Goal: Transaction & Acquisition: Purchase product/service

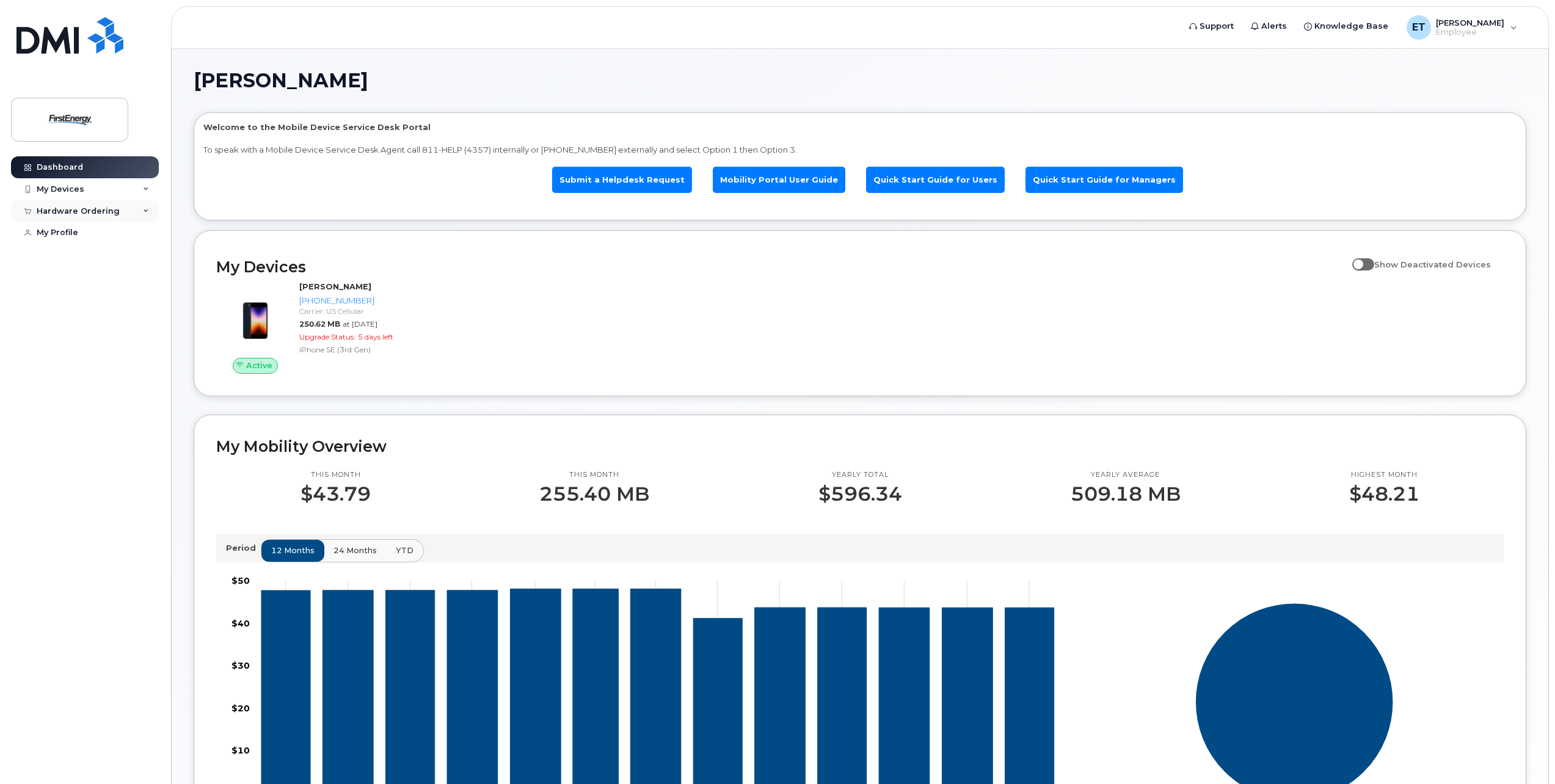
click at [142, 210] on div "Hardware Ordering" at bounding box center [85, 211] width 148 height 22
click at [56, 232] on div "New Order" at bounding box center [65, 233] width 47 height 11
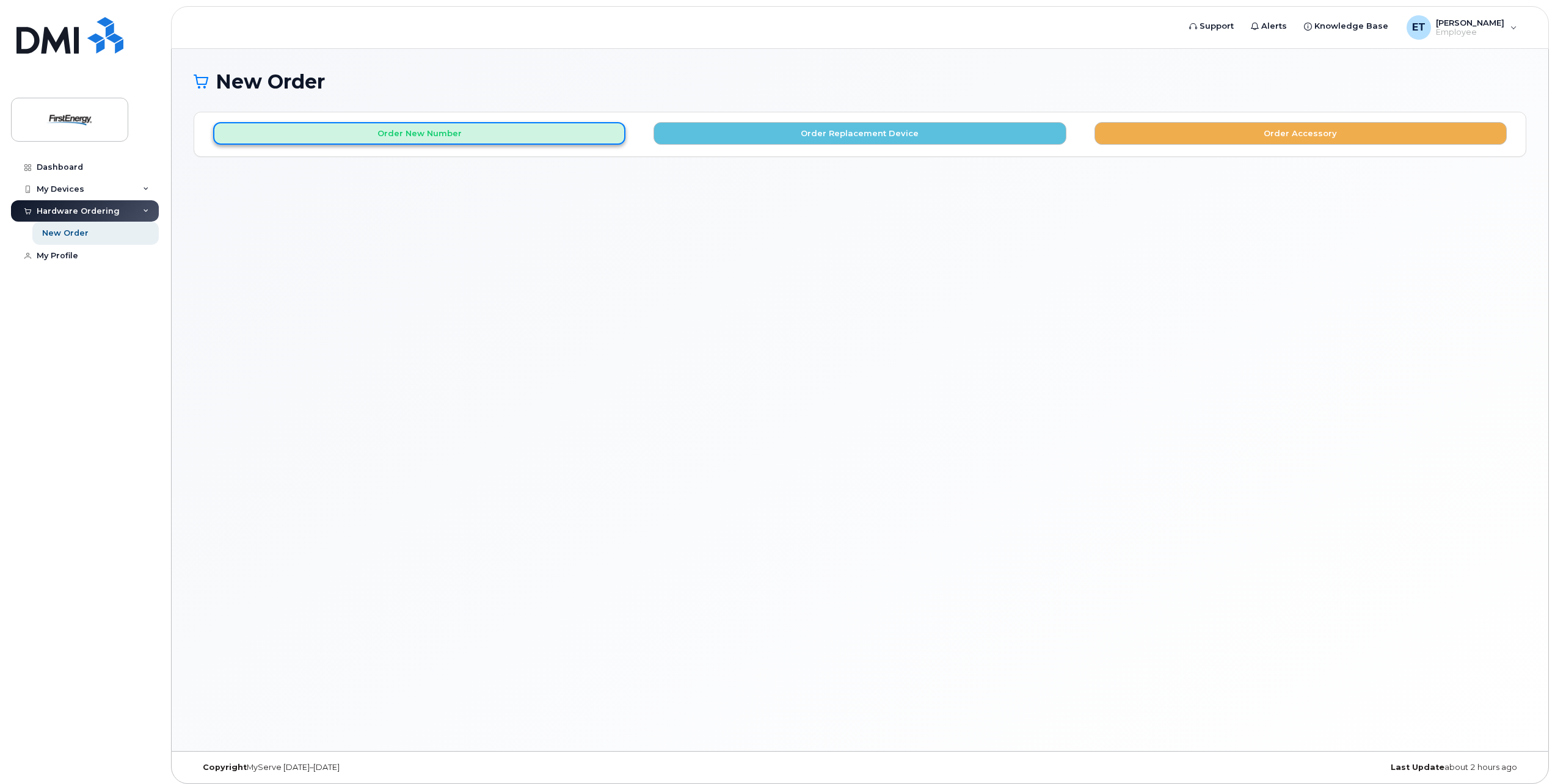
click at [460, 141] on button "Order New Number" at bounding box center [419, 133] width 412 height 23
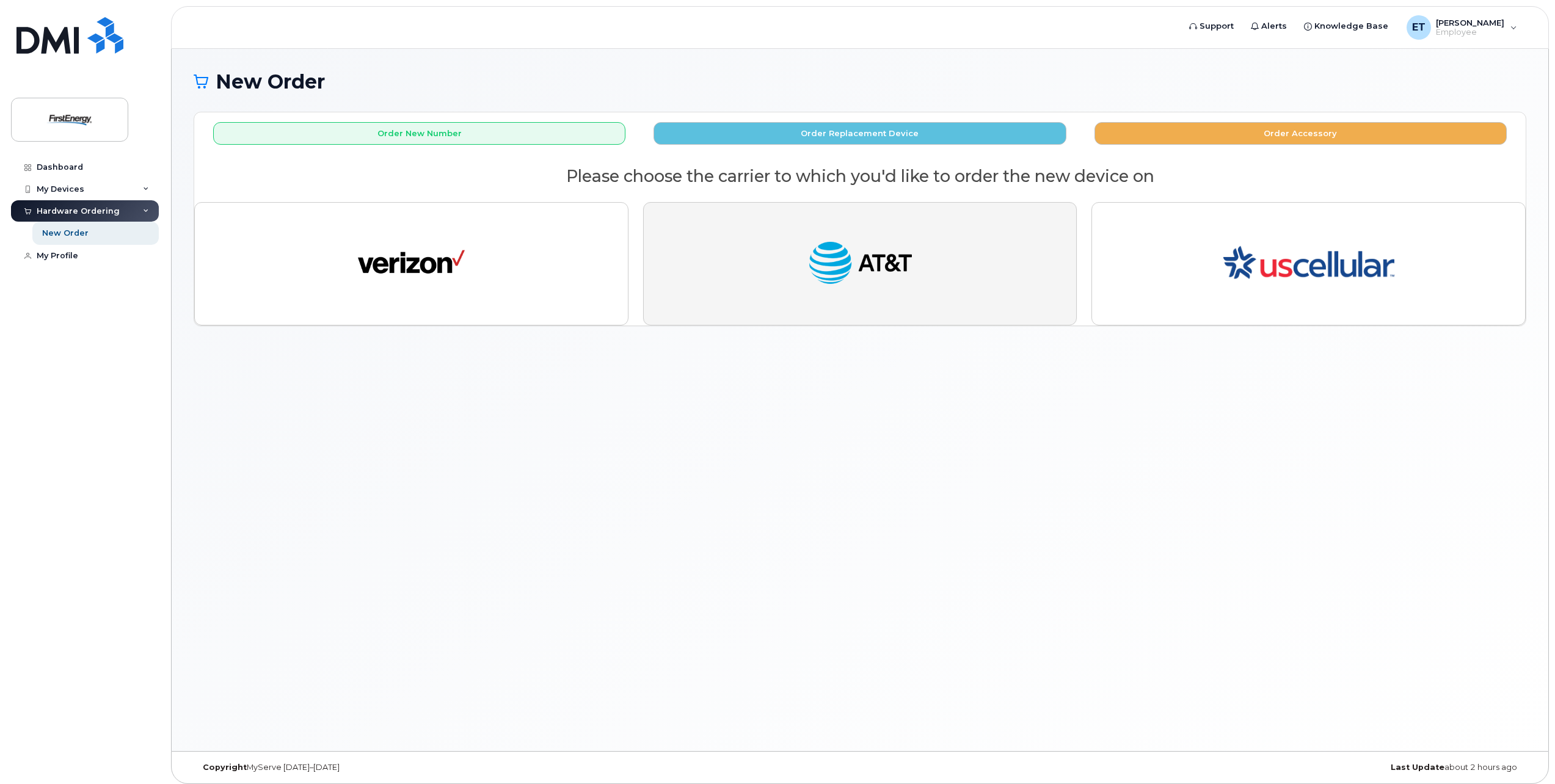
click at [897, 259] on img "button" at bounding box center [860, 264] width 107 height 55
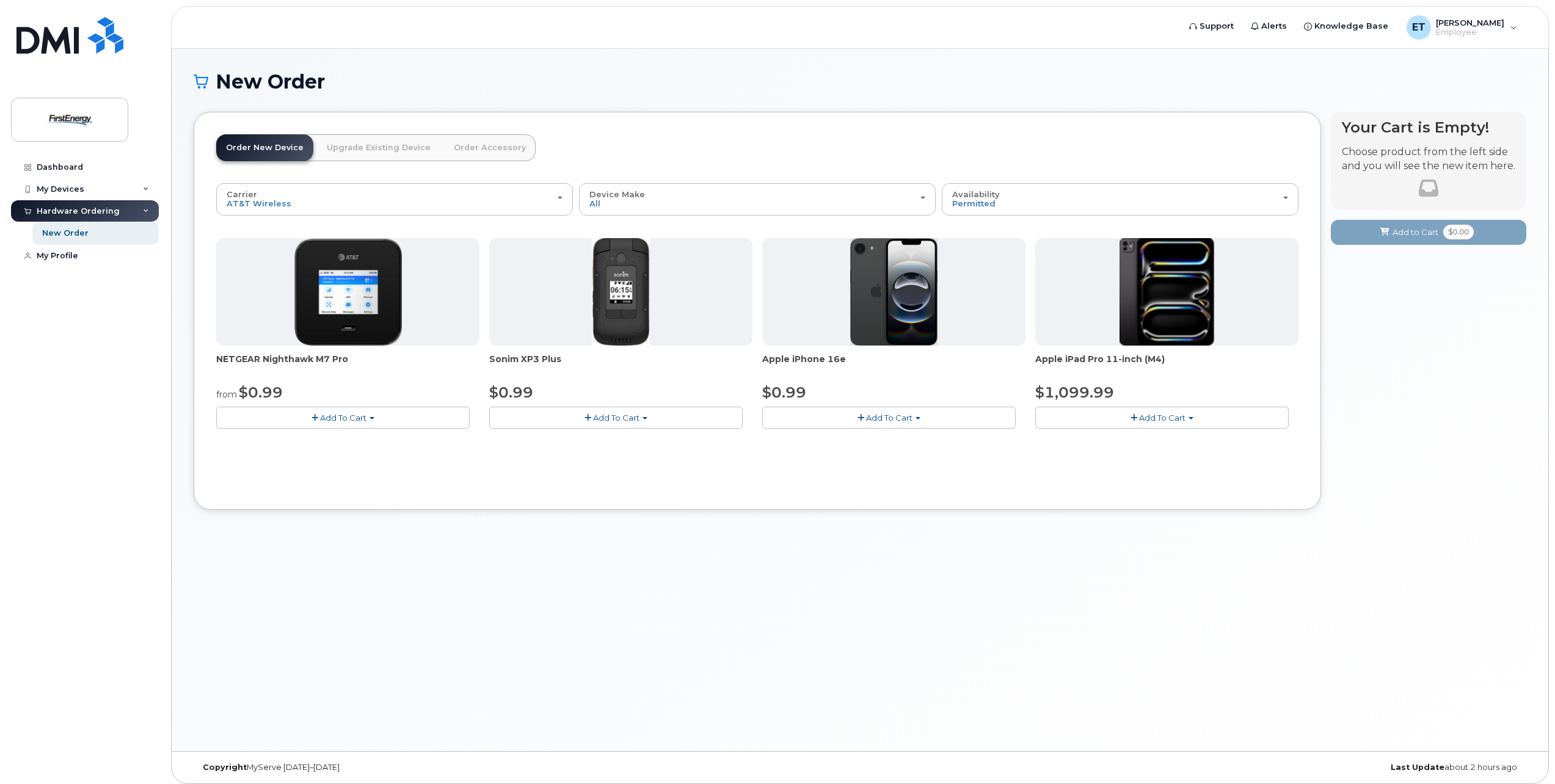
click at [908, 418] on span "Add To Cart" at bounding box center [889, 417] width 47 height 10
click at [863, 416] on span "button" at bounding box center [861, 417] width 7 height 8
click at [910, 413] on span "Add To Cart" at bounding box center [889, 417] width 47 height 10
click at [887, 262] on img at bounding box center [894, 292] width 88 height 108
click at [922, 414] on button "Add To Cart" at bounding box center [888, 417] width 253 height 21
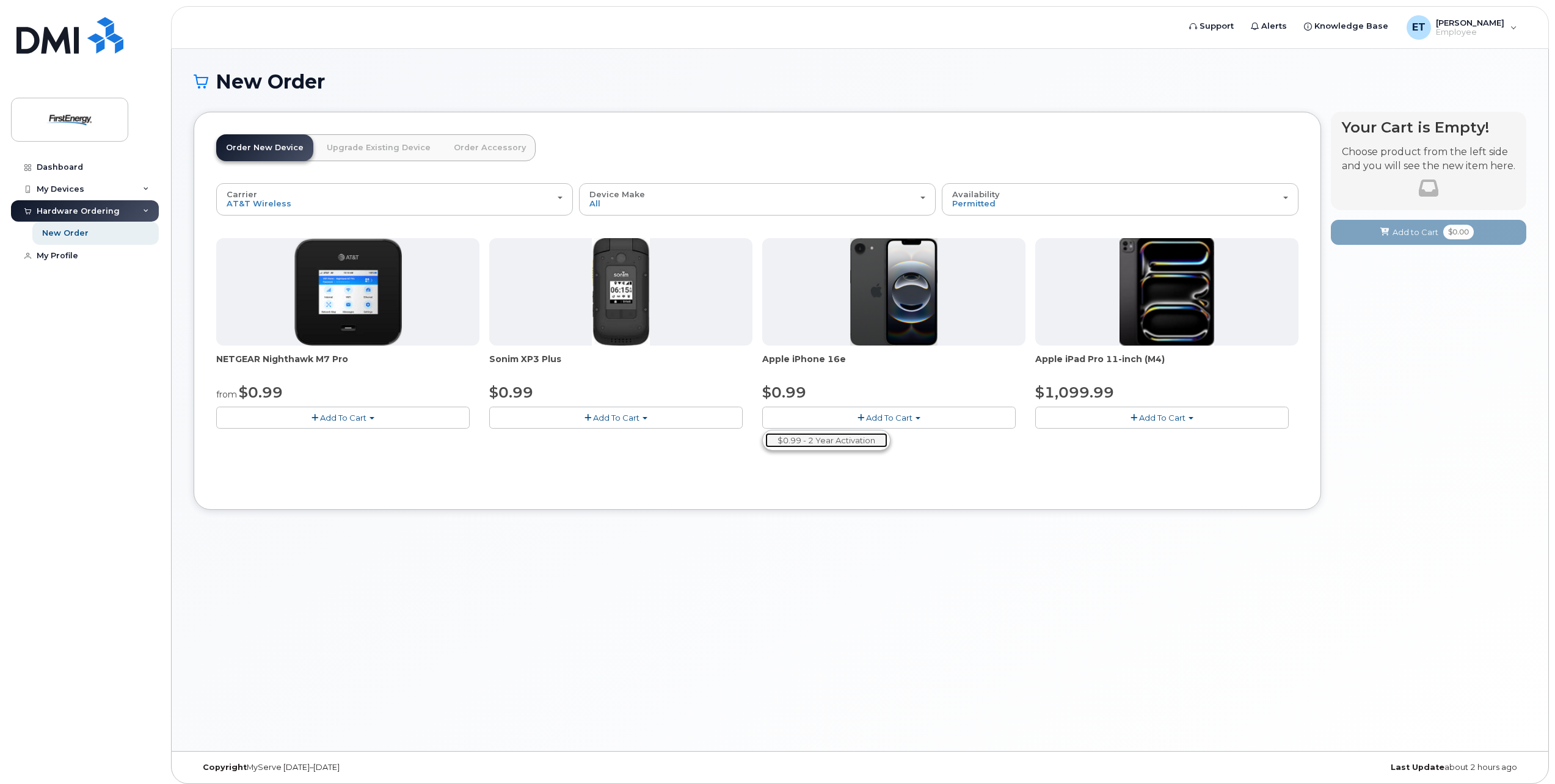
click at [849, 441] on link "$0.99 - 2 Year Activation" at bounding box center [826, 440] width 122 height 15
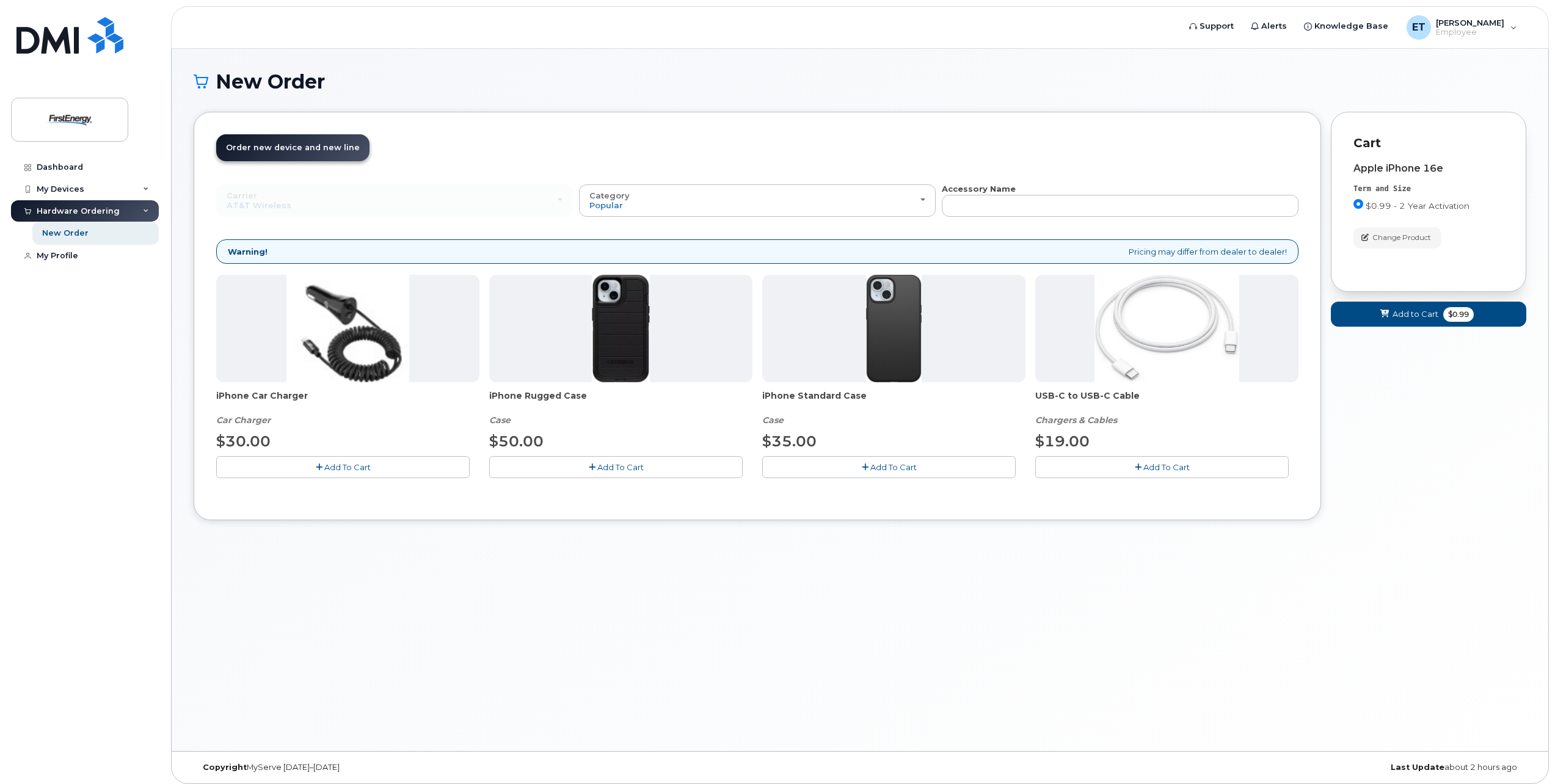
click at [607, 466] on span "Add To Cart" at bounding box center [620, 467] width 47 height 10
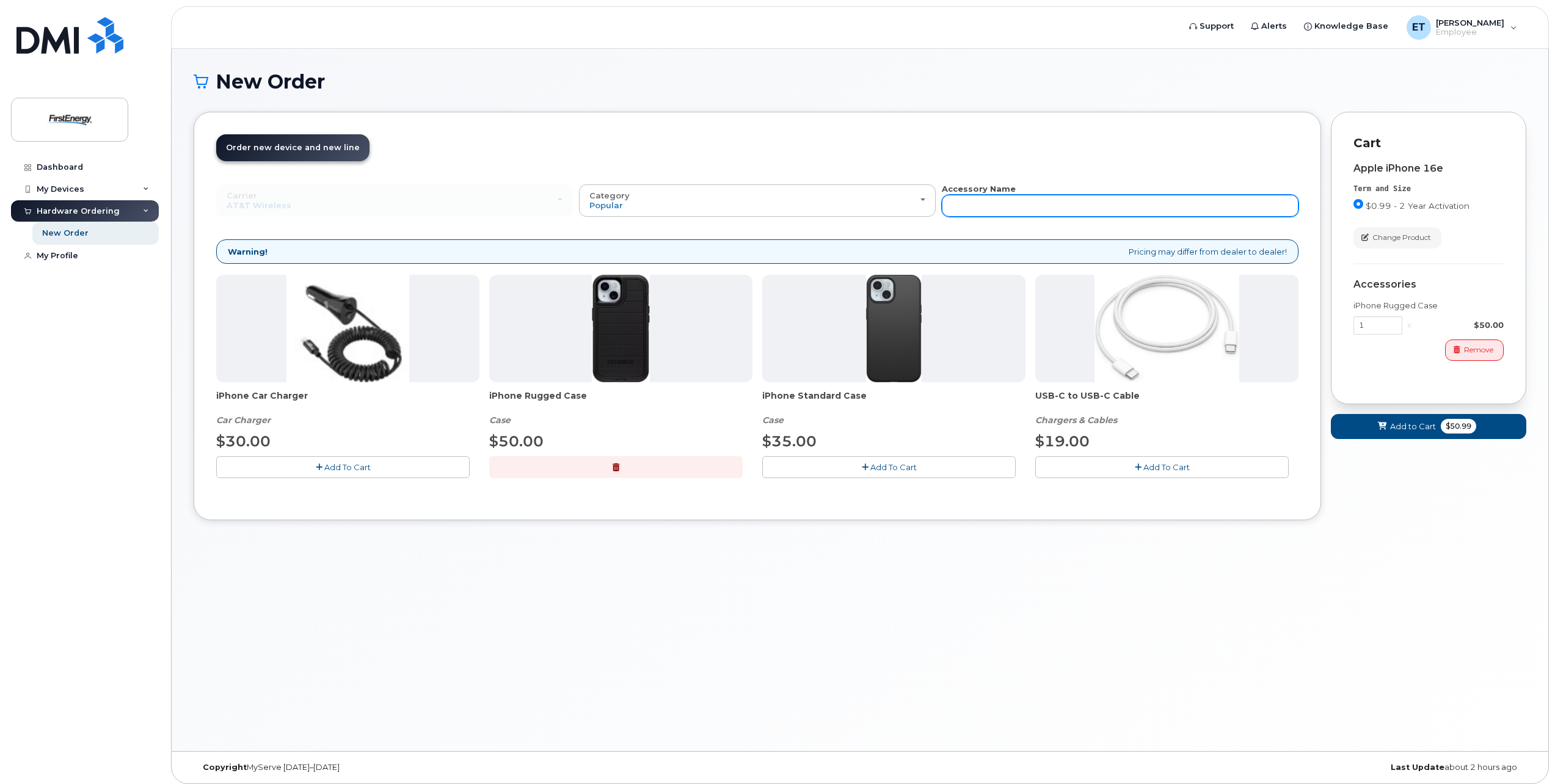
click at [1041, 207] on input "text" at bounding box center [1120, 205] width 356 height 22
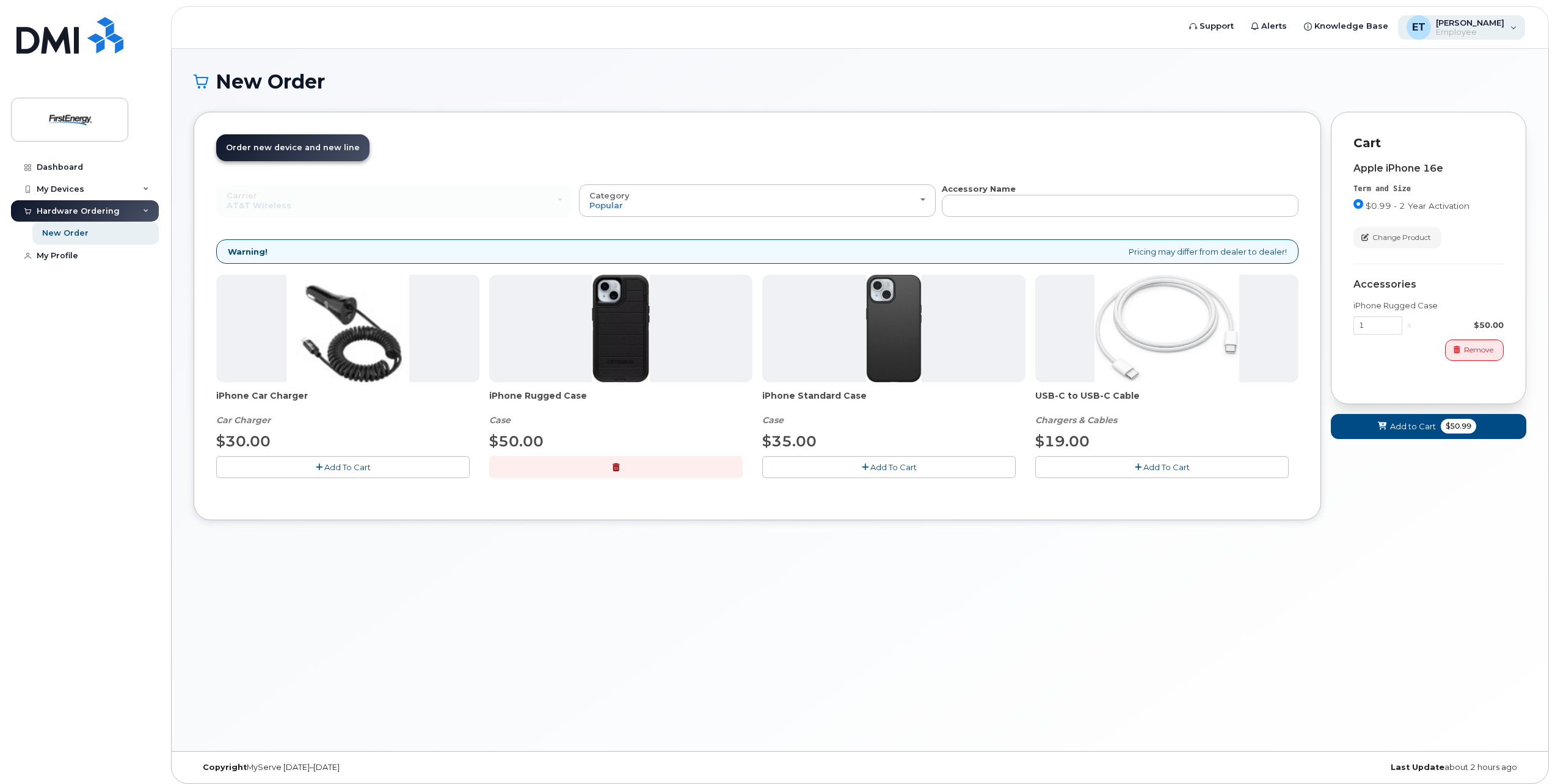
click at [1516, 23] on div "ET [PERSON_NAME] Employee" at bounding box center [1462, 27] width 128 height 25
click at [1290, 63] on div "New Order × Share This Order If you want to allow others to create or edit orde…" at bounding box center [860, 399] width 1377 height 702
click at [1499, 347] on button "Remove" at bounding box center [1474, 350] width 58 height 21
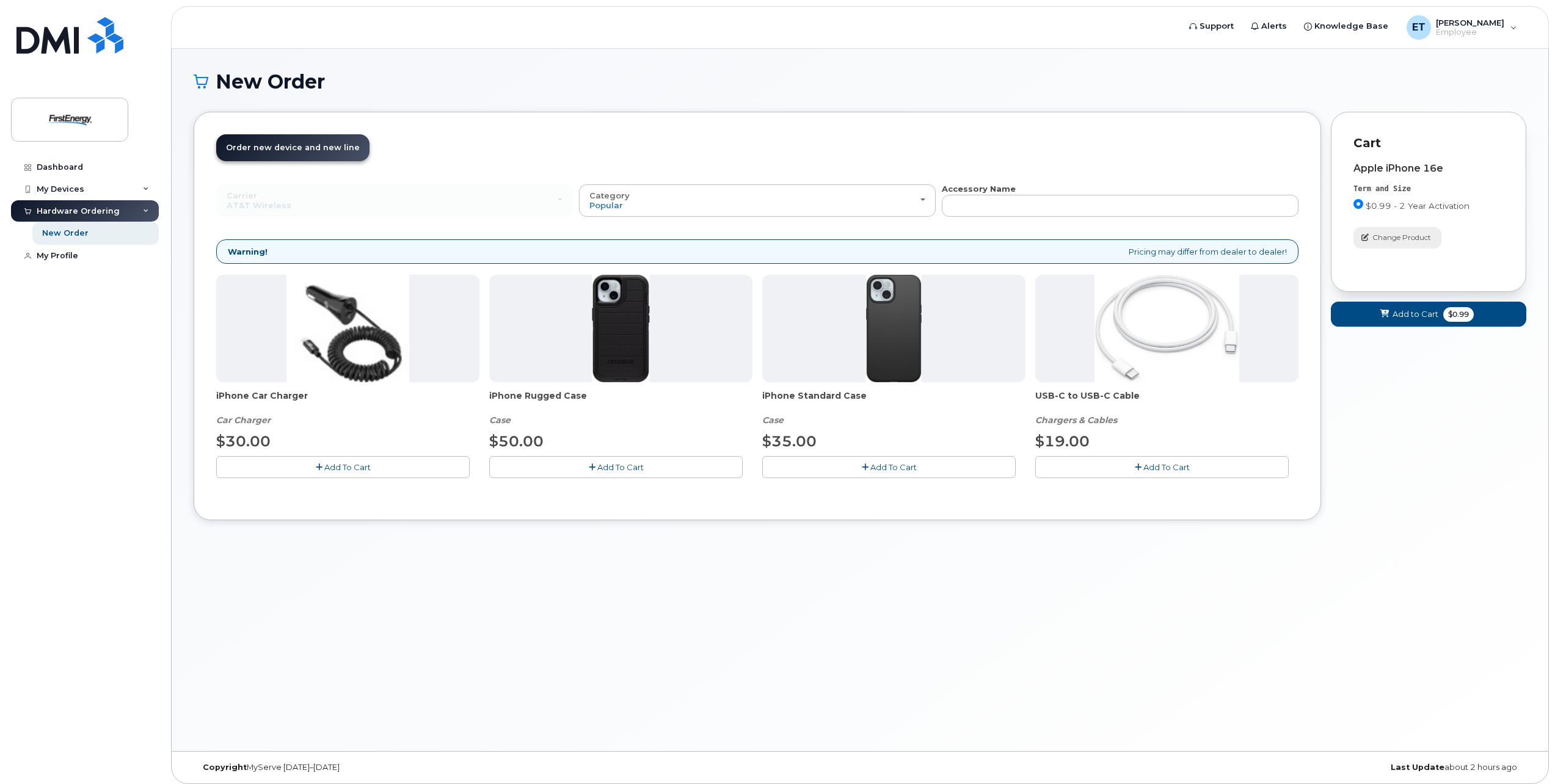
click at [1394, 238] on span "Change Product" at bounding box center [1402, 237] width 58 height 11
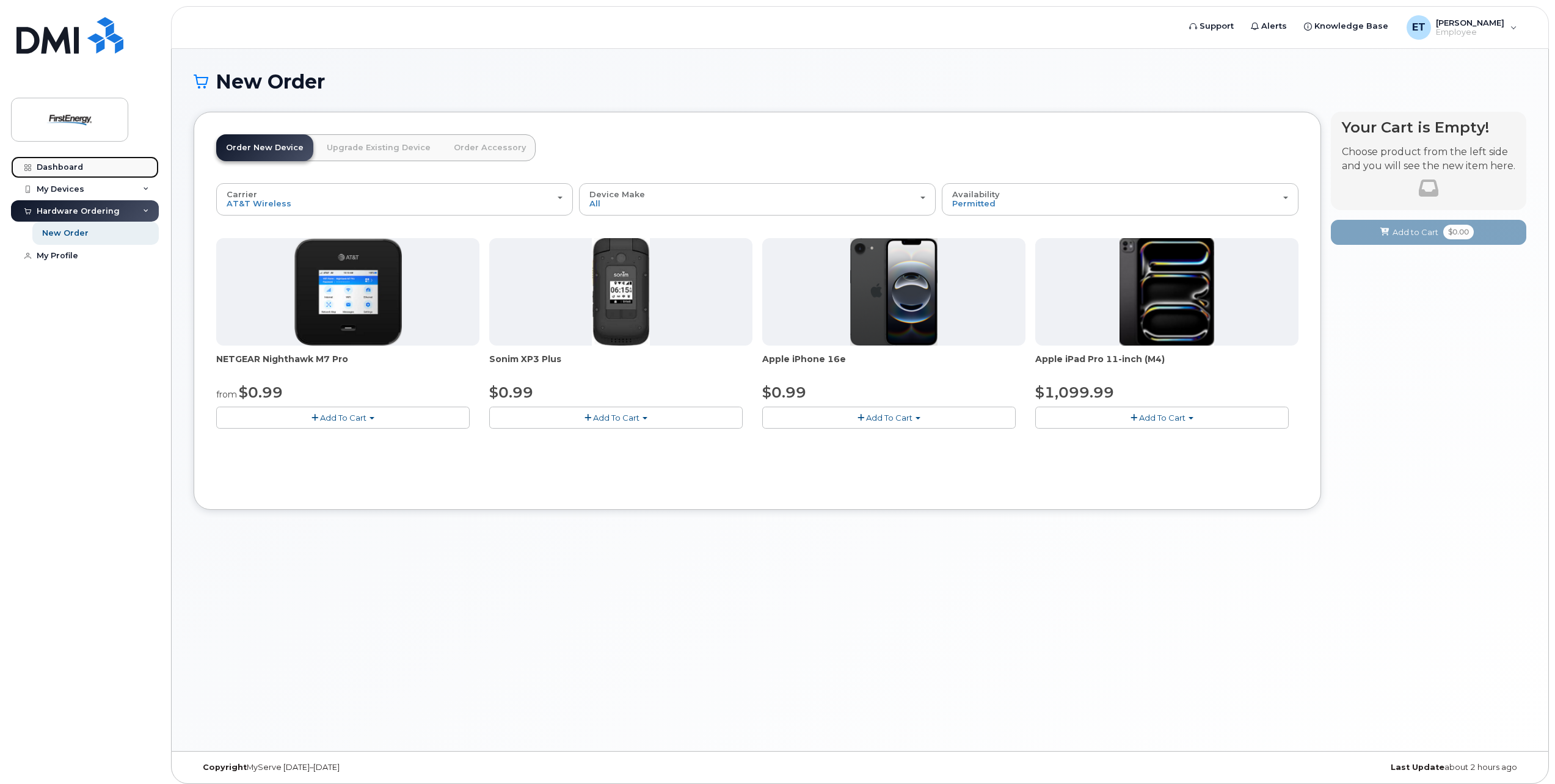
click at [78, 164] on div "Dashboard" at bounding box center [60, 167] width 47 height 10
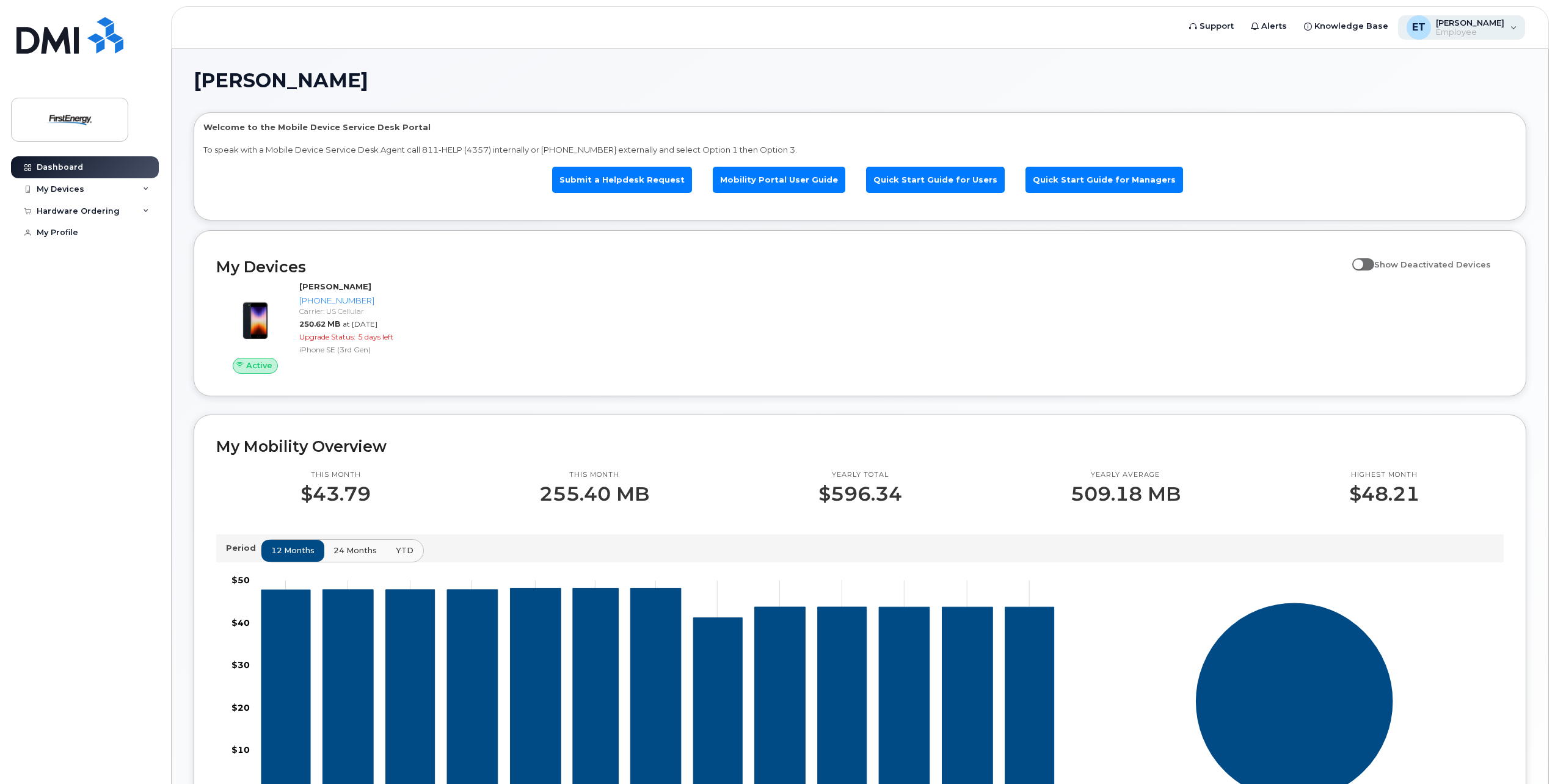
click at [1515, 30] on div "ET [PERSON_NAME] Employee" at bounding box center [1462, 27] width 128 height 25
click at [1059, 99] on div "[PERSON_NAME] Welcome to the Mobile Device Service Desk Portal To speak with a …" at bounding box center [859, 564] width 1333 height 988
click at [135, 189] on div "My Devices" at bounding box center [85, 189] width 148 height 22
click at [146, 188] on icon at bounding box center [146, 189] width 6 height 6
click at [146, 215] on div "Hardware Ordering" at bounding box center [85, 211] width 148 height 22
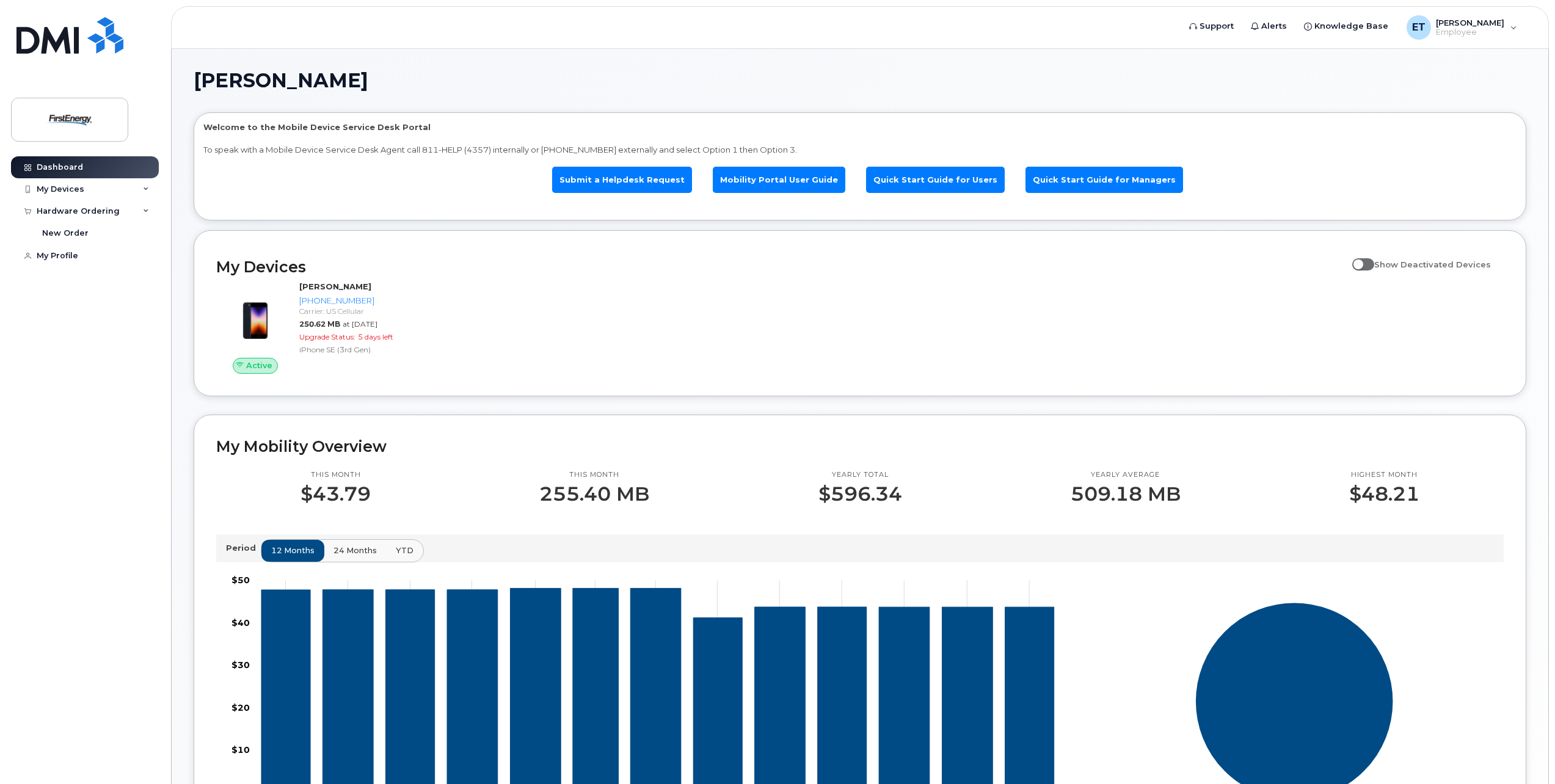
click at [86, 376] on div "Dashboard My Devices Add Device [PHONE_NUMBER] ([PERSON_NAME]) Hardware Orderin…" at bounding box center [86, 460] width 151 height 609
